Goal: Information Seeking & Learning: Learn about a topic

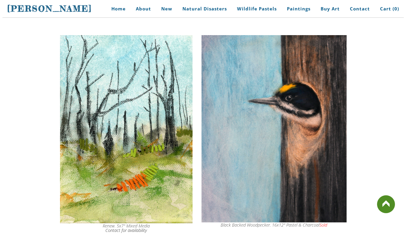
scroll to position [1442, 0]
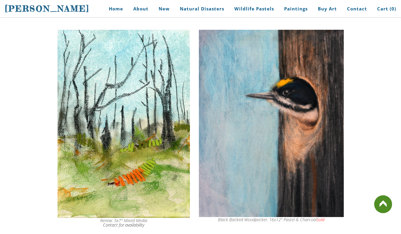
click at [129, 146] on img at bounding box center [124, 124] width 132 height 188
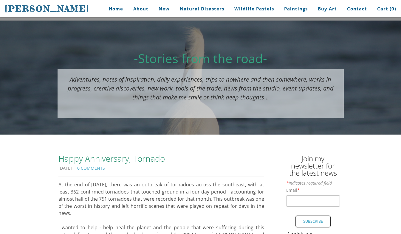
scroll to position [5, 0]
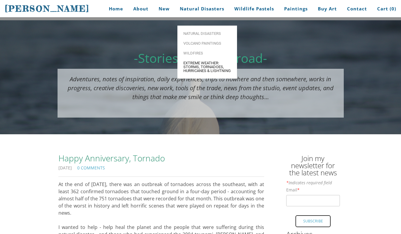
click at [207, 61] on span "Extreme Weather: Storms, Tornadoes, Hurricanes & Lightning" at bounding box center [207, 67] width 48 height 12
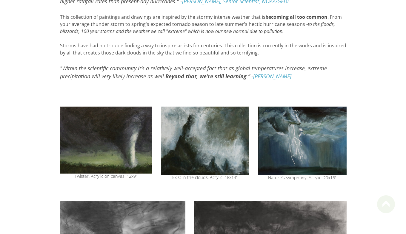
scroll to position [161, 0]
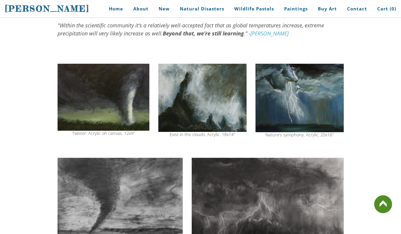
click at [110, 107] on img at bounding box center [104, 97] width 92 height 67
